Goal: Find specific page/section: Find specific page/section

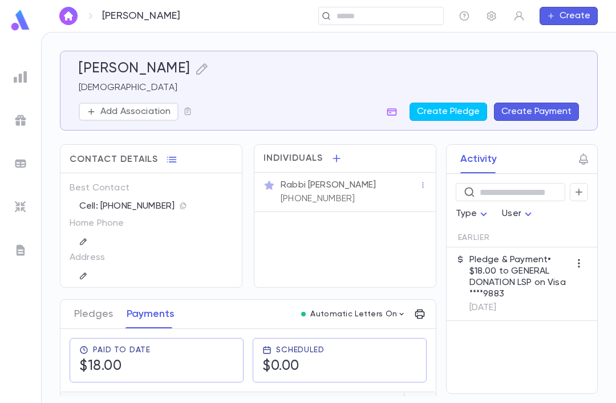
click at [144, 23] on div "[PERSON_NAME]" at bounding box center [122, 16] width 127 height 18
click at [149, 12] on p "[PERSON_NAME]" at bounding box center [141, 16] width 78 height 13
click at [89, 3] on div "[PERSON_NAME] ​ Create" at bounding box center [328, 16] width 575 height 32
click at [89, 2] on div "[PERSON_NAME] ​ Create" at bounding box center [328, 16] width 575 height 32
click at [70, 12] on img "button" at bounding box center [69, 15] width 14 height 9
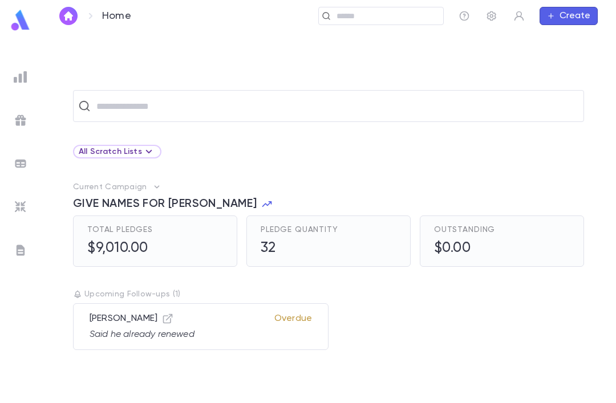
click at [343, 7] on div "​" at bounding box center [380, 16] width 125 height 18
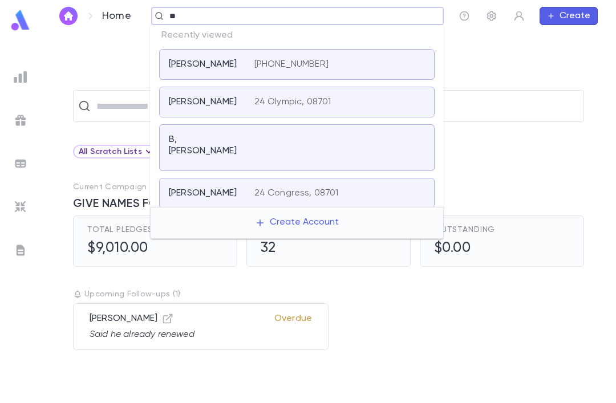
type input "*"
type input "**********"
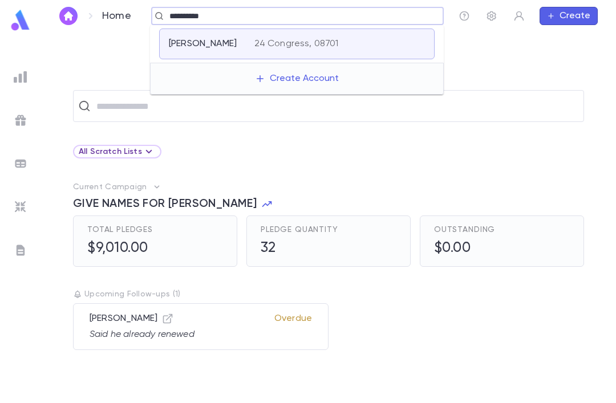
click at [405, 44] on div "24 Congress, 08701" at bounding box center [339, 43] width 170 height 11
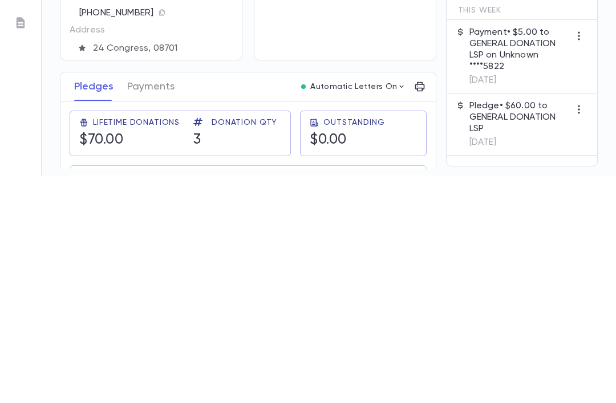
scroll to position [36, 0]
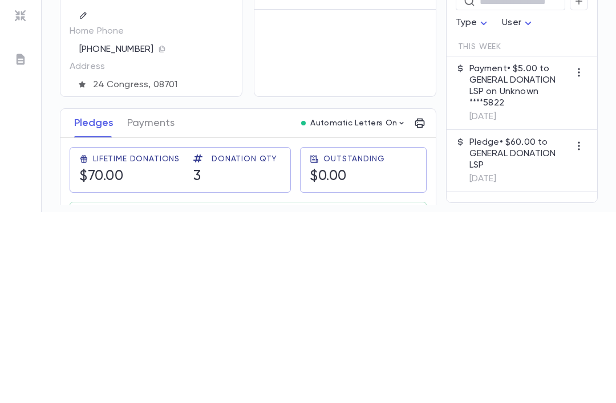
click at [155, 300] on button "Payments" at bounding box center [150, 314] width 47 height 28
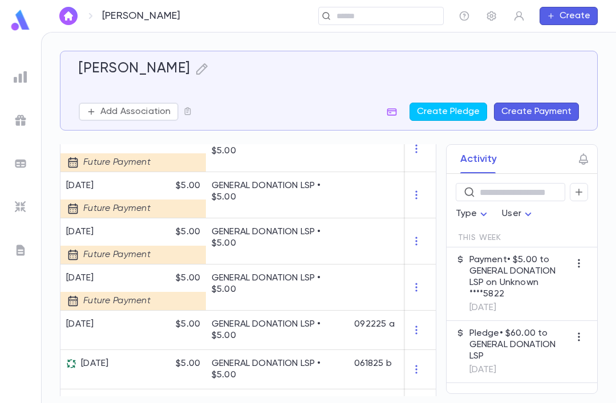
scroll to position [614, 0]
